Goal: Information Seeking & Learning: Learn about a topic

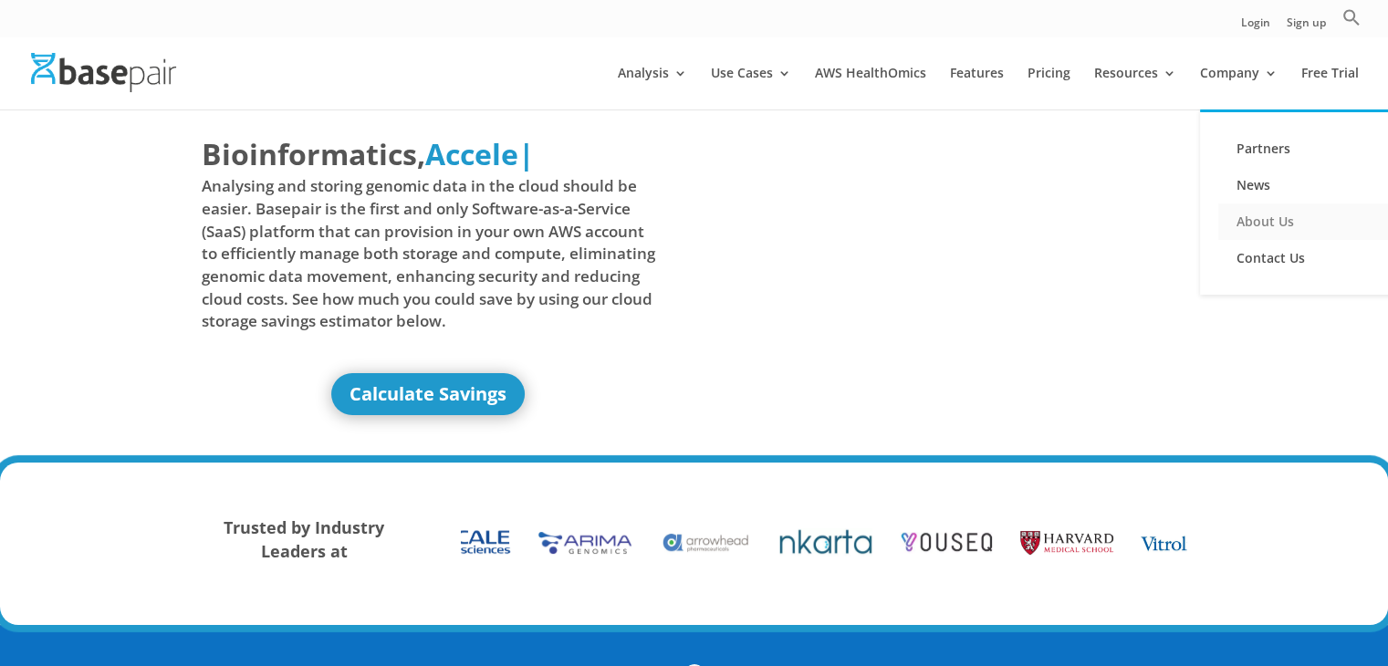
click at [1262, 223] on link "About Us" at bounding box center [1310, 222] width 183 height 37
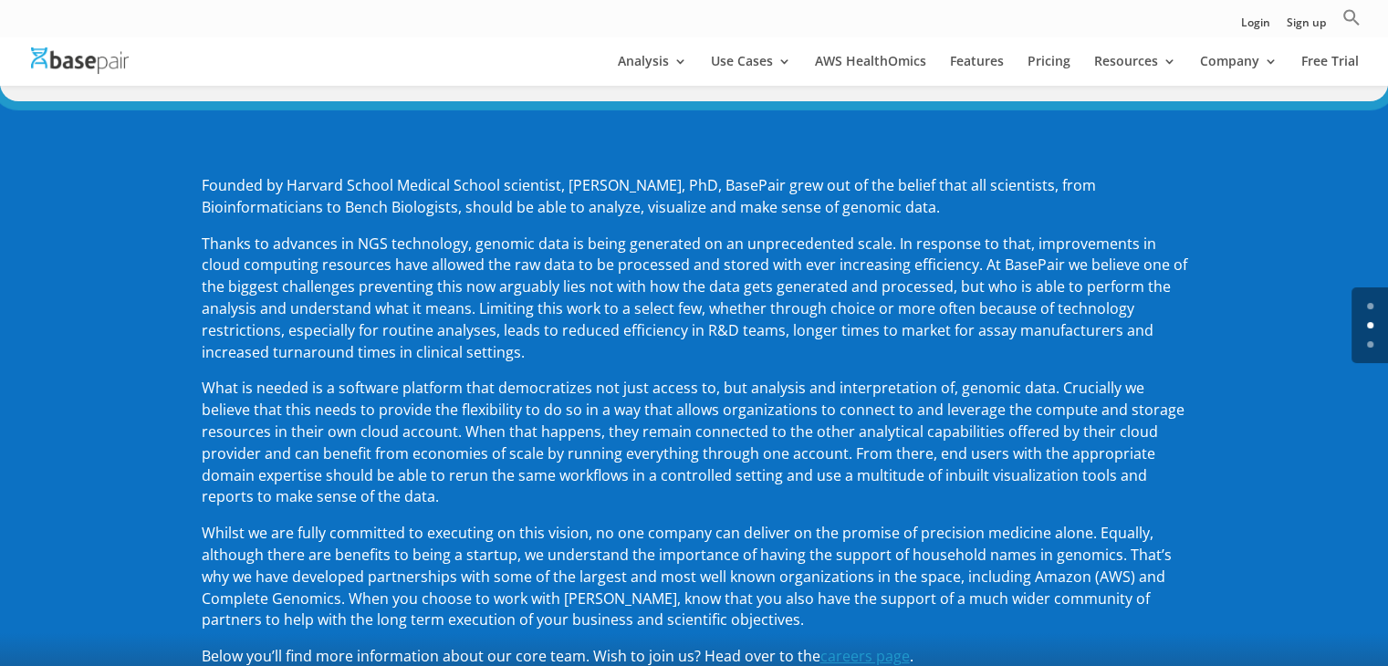
scroll to position [204, 0]
click at [1004, 65] on link "Features" at bounding box center [977, 70] width 54 height 31
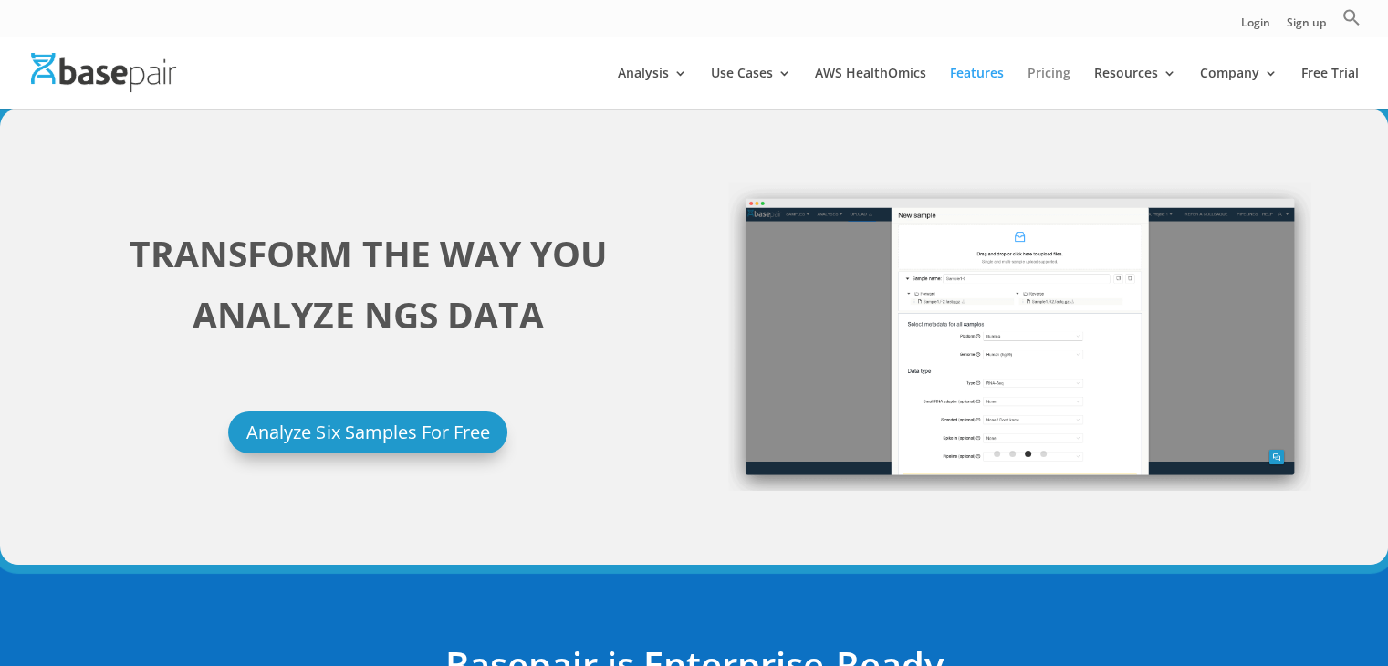
click at [1060, 75] on link "Pricing" at bounding box center [1049, 88] width 43 height 43
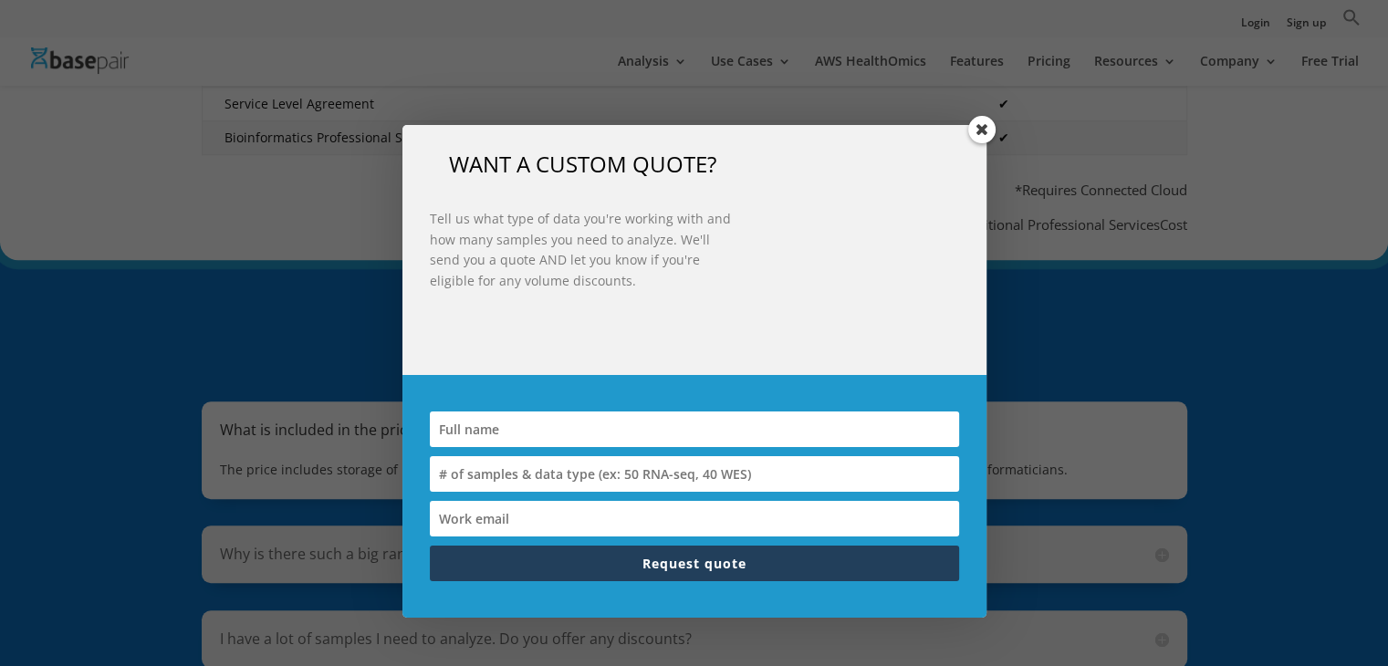
scroll to position [1114, 0]
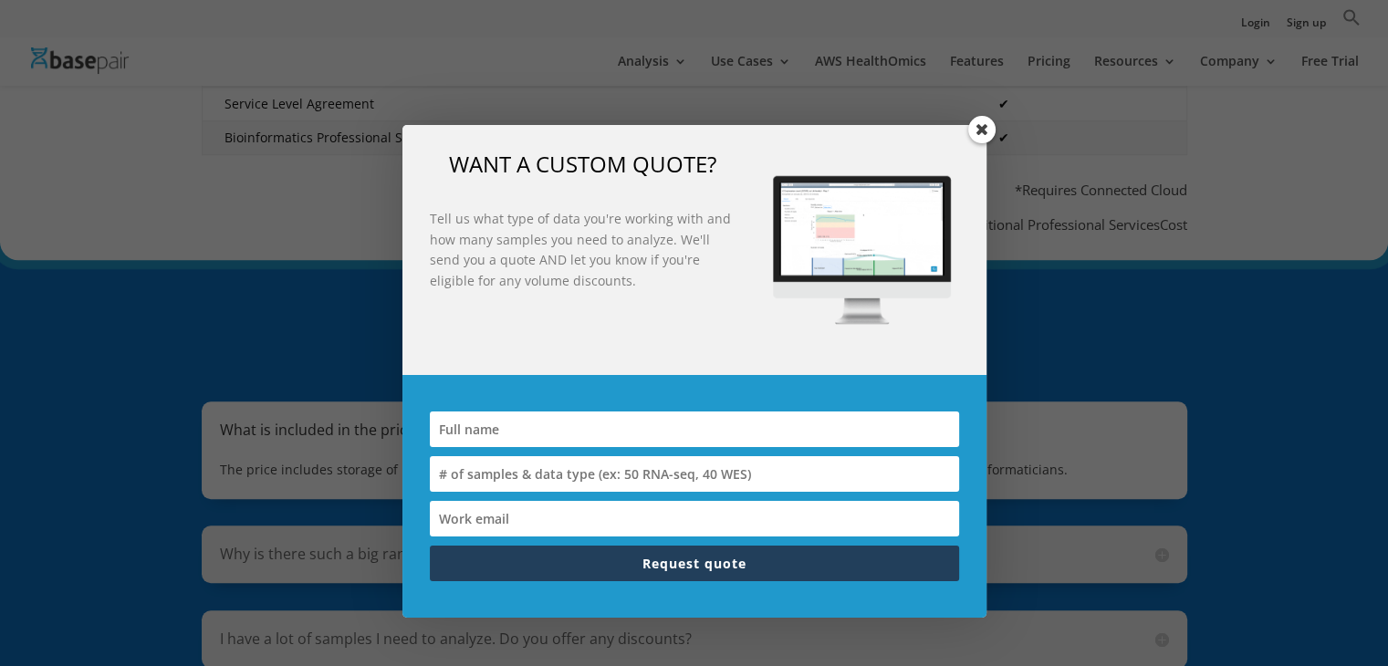
click at [982, 132] on span at bounding box center [981, 129] width 27 height 27
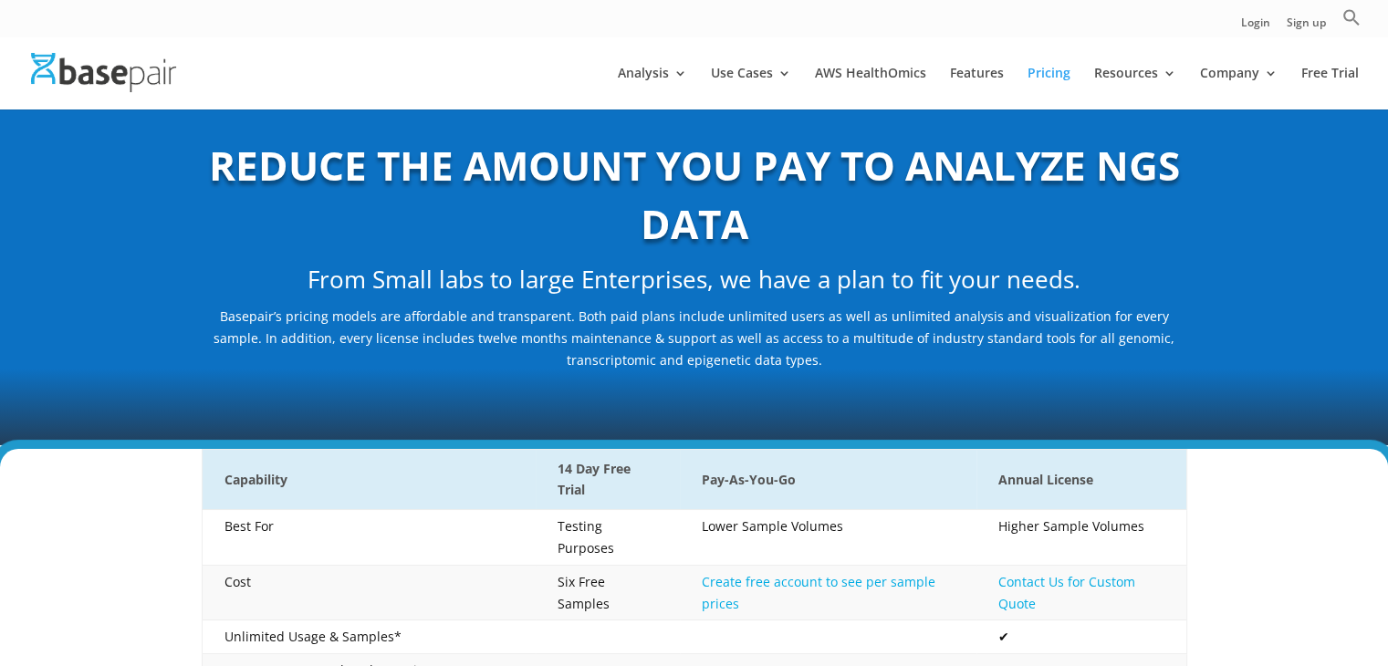
scroll to position [2, 0]
